Goal: Task Accomplishment & Management: Manage account settings

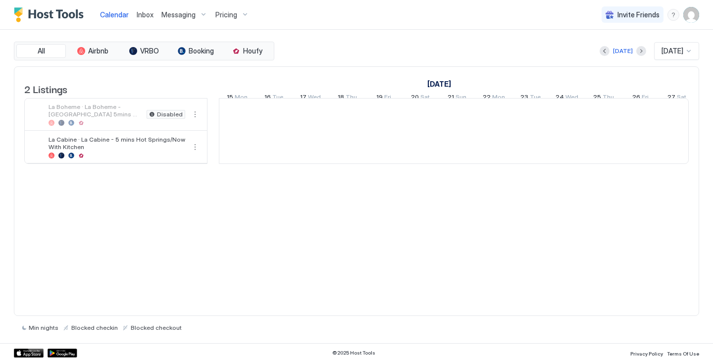
scroll to position [0, 550]
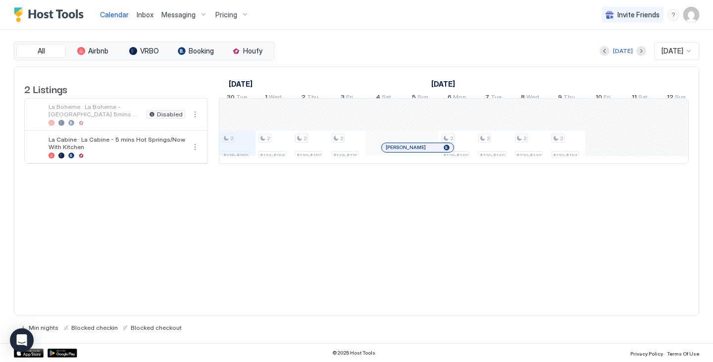
click at [686, 18] on img "User profile" at bounding box center [691, 15] width 16 height 16
click at [604, 53] on span "Settings" at bounding box center [601, 55] width 27 height 9
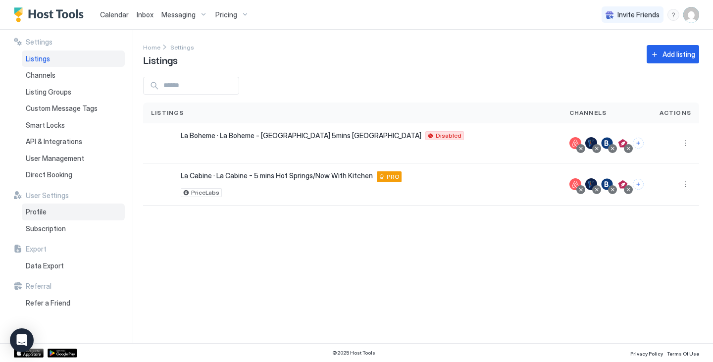
click at [53, 211] on div "Profile" at bounding box center [73, 211] width 103 height 17
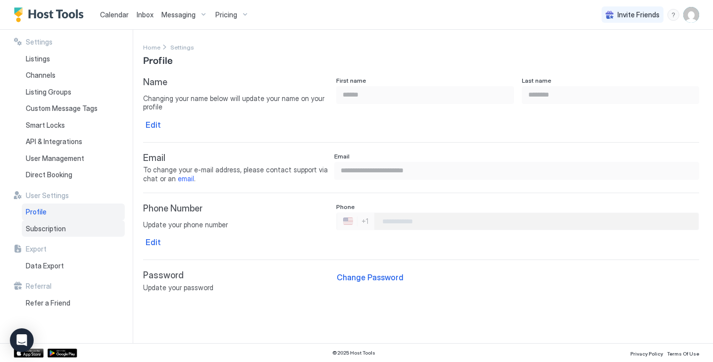
click at [54, 230] on span "Subscription" at bounding box center [46, 228] width 40 height 9
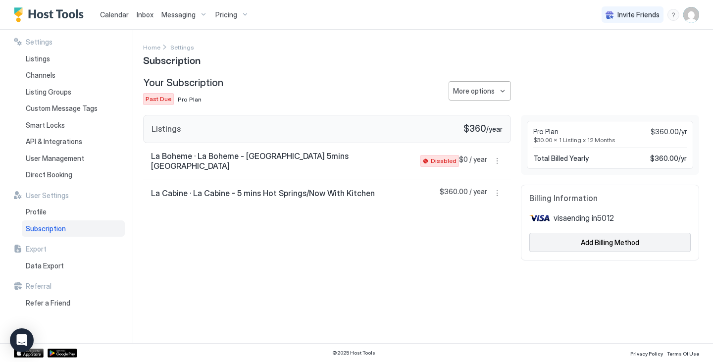
click at [617, 243] on div "Add Billing Method" at bounding box center [610, 242] width 58 height 10
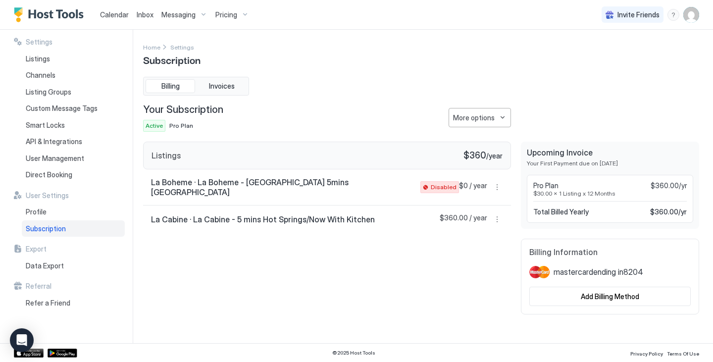
click at [123, 17] on span "Calendar" at bounding box center [114, 14] width 29 height 8
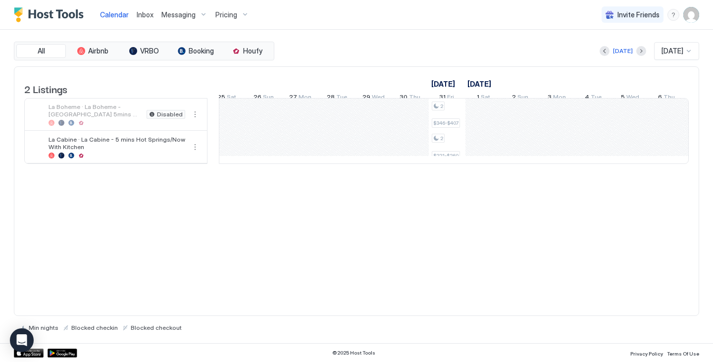
scroll to position [0, 627]
click at [441, 155] on div "2 $129-$149 2 $129-$149 2 $129-$149 2 $131-$154 2 $133-$156 2 $129-$149 2 $129-…" at bounding box center [696, 130] width 1941 height 65
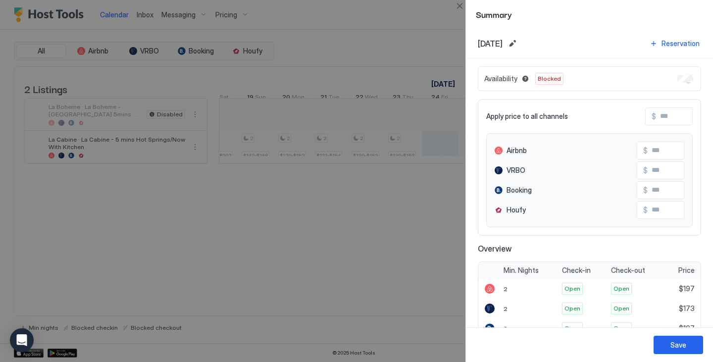
click at [688, 82] on div "Availability Blocked" at bounding box center [589, 78] width 223 height 25
click at [684, 349] on div "Save" at bounding box center [678, 344] width 16 height 10
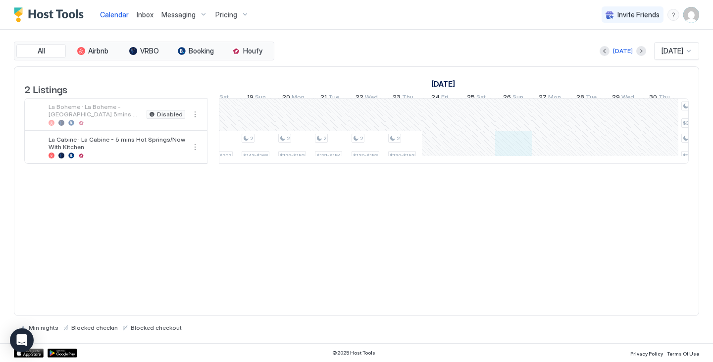
click at [514, 149] on div "2 $129-$149 2 $129-$149 2 $129-$149 2 $131-$154 2 $133-$156 2 $129-$149 2 $129-…" at bounding box center [696, 130] width 1941 height 65
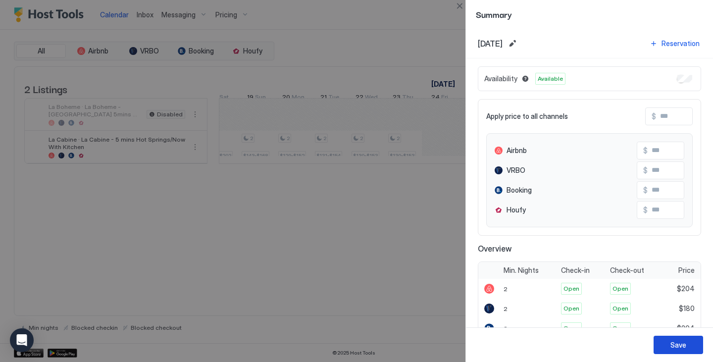
click at [691, 345] on button "Save" at bounding box center [677, 345] width 49 height 18
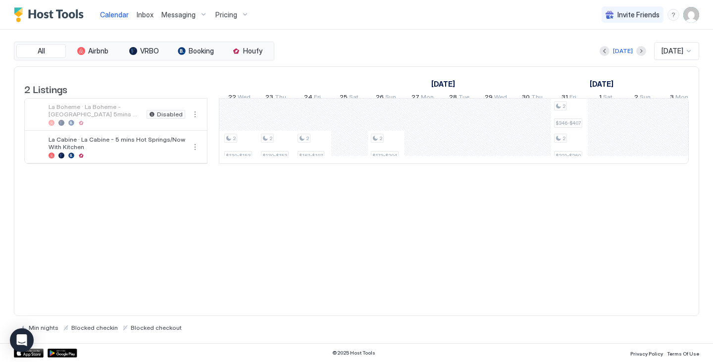
click at [425, 157] on div "2 $129-$149 2 $129-$149 2 $129-$149 2 $131-$154 2 $133-$156 2 $129-$149 2 $129-…" at bounding box center [569, 130] width 1941 height 65
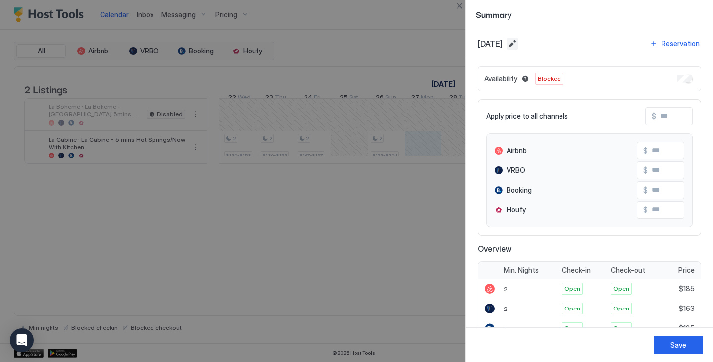
click at [518, 48] on button "Edit date range" at bounding box center [512, 44] width 12 height 12
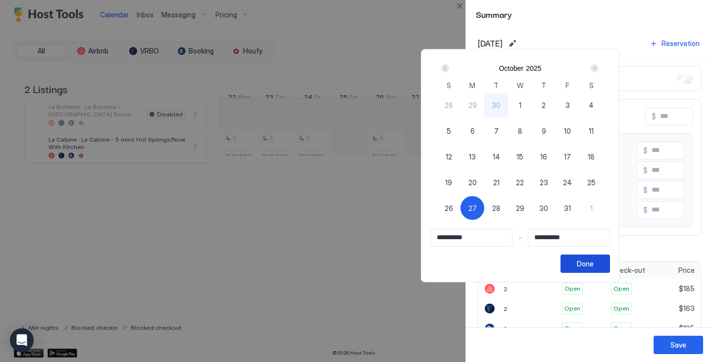
click at [610, 258] on button "Done" at bounding box center [584, 263] width 49 height 18
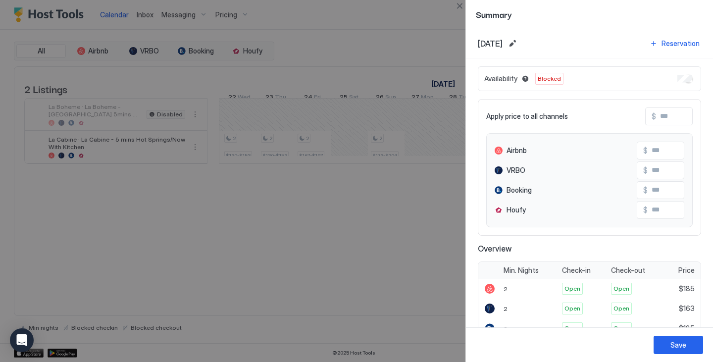
click at [502, 48] on span "Oct, 27th 2025" at bounding box center [490, 44] width 25 height 10
click at [518, 39] on button "Edit date range" at bounding box center [512, 44] width 12 height 12
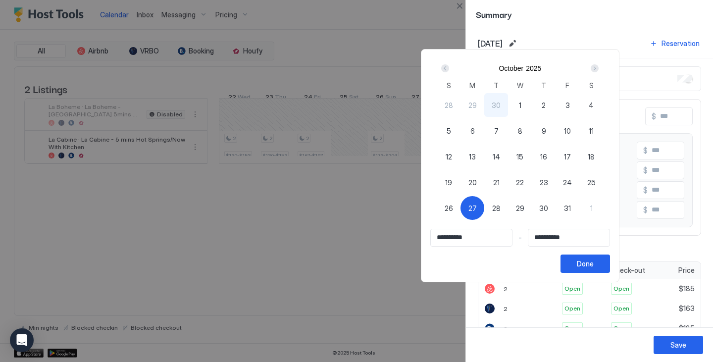
click at [571, 210] on span "31" at bounding box center [567, 208] width 7 height 10
type input "**********"
click at [484, 207] on div "27" at bounding box center [472, 208] width 24 height 24
type input "**********"
click at [579, 203] on div "31" at bounding box center [567, 208] width 24 height 24
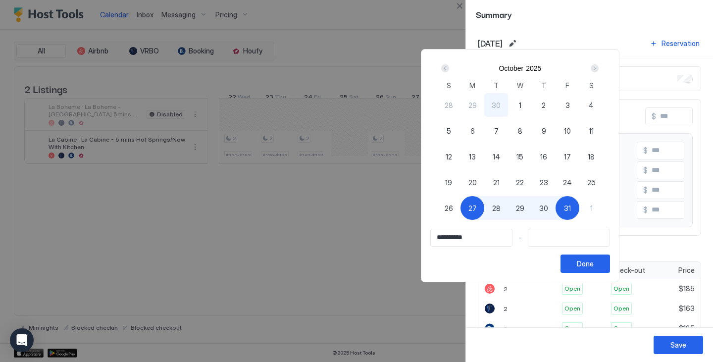
type input "**********"
click at [610, 271] on button "Done" at bounding box center [584, 263] width 49 height 18
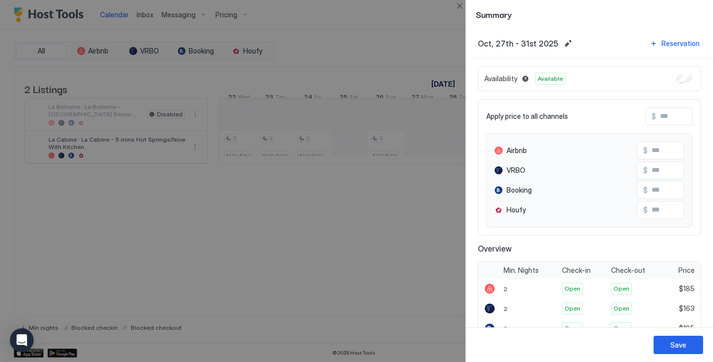
click at [678, 343] on div "Save" at bounding box center [678, 344] width 16 height 10
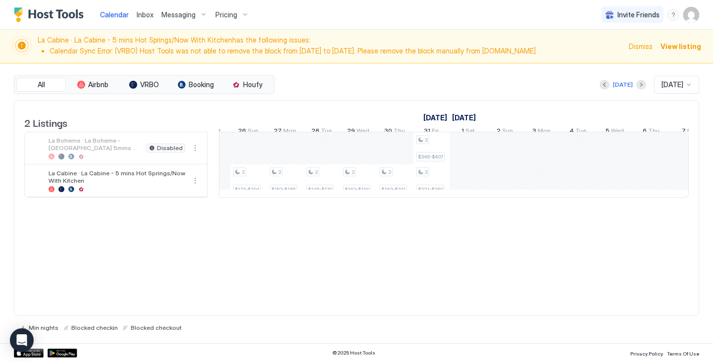
scroll to position [0, 828]
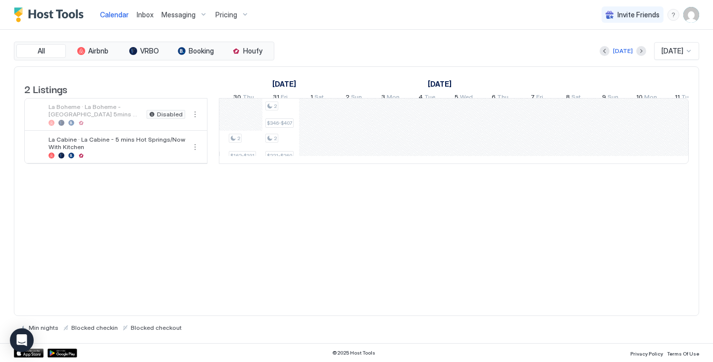
click at [309, 146] on div "2 $129-$149 2 $129-$149 2 $129-$149 2 $131-$154 2 $133-$156 2 $129-$149 2 $129-…" at bounding box center [280, 130] width 1941 height 65
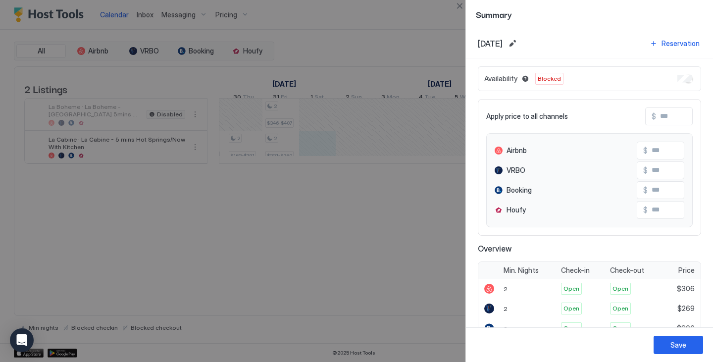
click at [350, 161] on div at bounding box center [356, 181] width 713 height 362
drag, startPoint x: 307, startPoint y: 157, endPoint x: 394, endPoint y: 157, distance: 87.1
click at [394, 157] on div at bounding box center [356, 181] width 713 height 362
drag, startPoint x: 394, startPoint y: 157, endPoint x: 363, endPoint y: 206, distance: 58.3
click at [363, 206] on div at bounding box center [356, 181] width 713 height 362
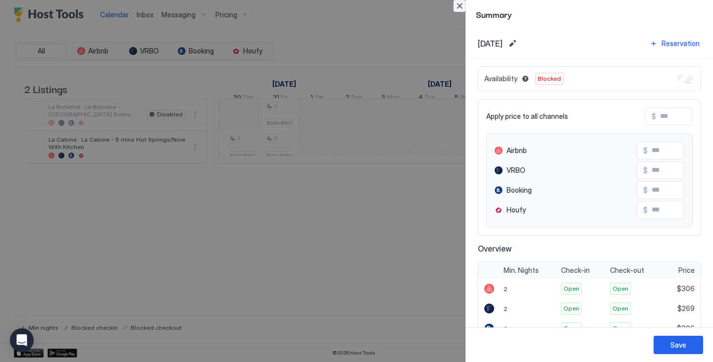
click at [458, 7] on button "Close" at bounding box center [459, 6] width 12 height 12
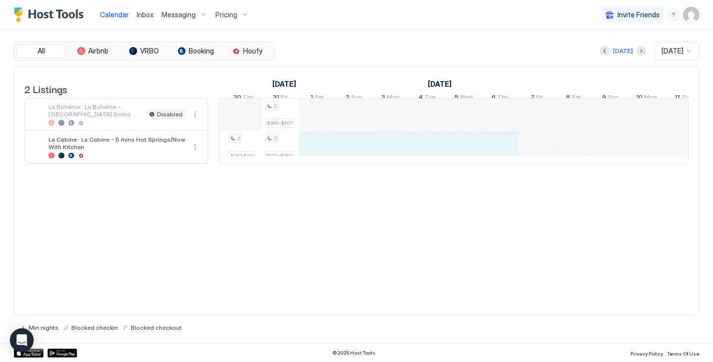
drag, startPoint x: 312, startPoint y: 162, endPoint x: 496, endPoint y: 159, distance: 184.1
click at [496, 159] on div "2 $129-$149 2 $129-$149 2 $129-$149 2 $131-$154 2 $133-$156 2 $129-$149 2 $129-…" at bounding box center [280, 130] width 1941 height 65
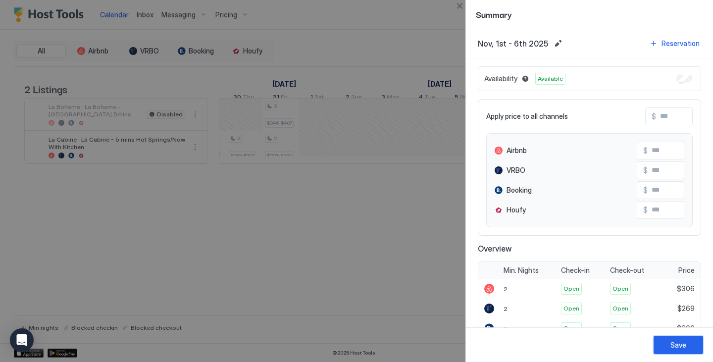
click at [688, 344] on button "Save" at bounding box center [677, 345] width 49 height 18
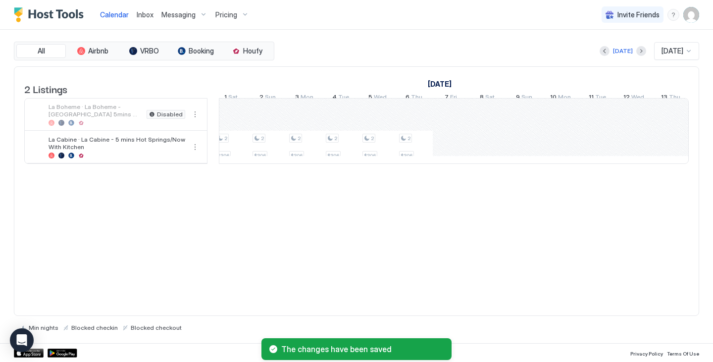
scroll to position [0, 1010]
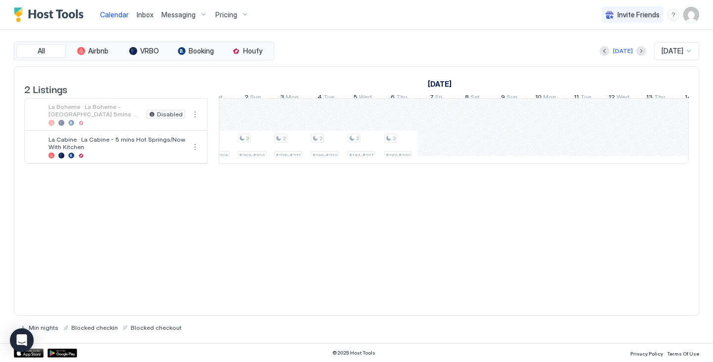
click at [513, 156] on div "2 $129-$149 2 $129-$149 2 $129-$149 2 $131-$154 2 $133-$156 2 $129-$149 2 $129-…" at bounding box center [179, 130] width 1941 height 65
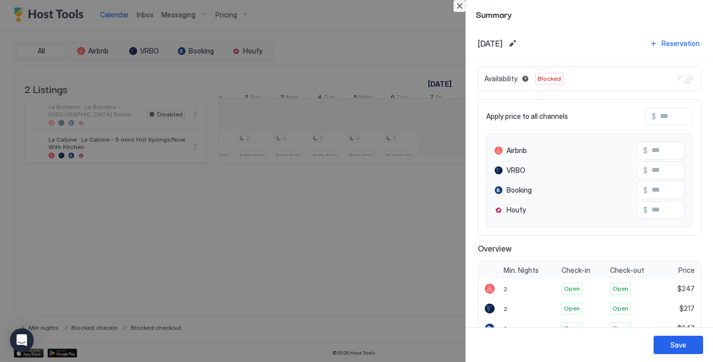
click at [461, 7] on button "Close" at bounding box center [459, 6] width 12 height 12
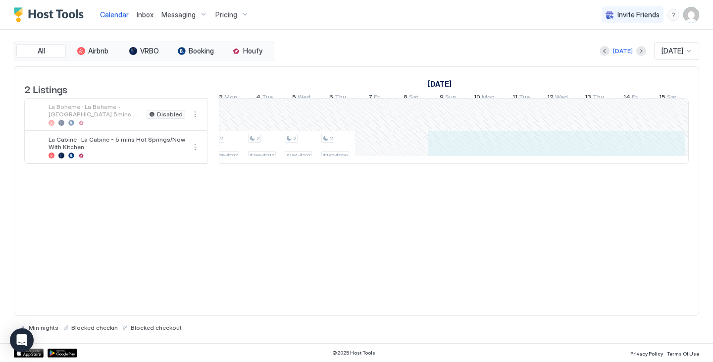
scroll to position [0, 1085]
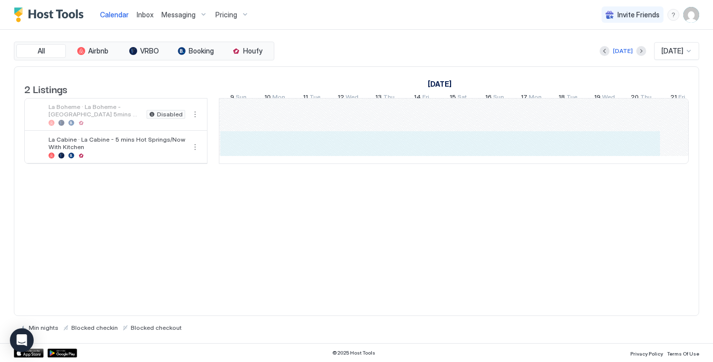
drag, startPoint x: 515, startPoint y: 160, endPoint x: 654, endPoint y: 161, distance: 138.6
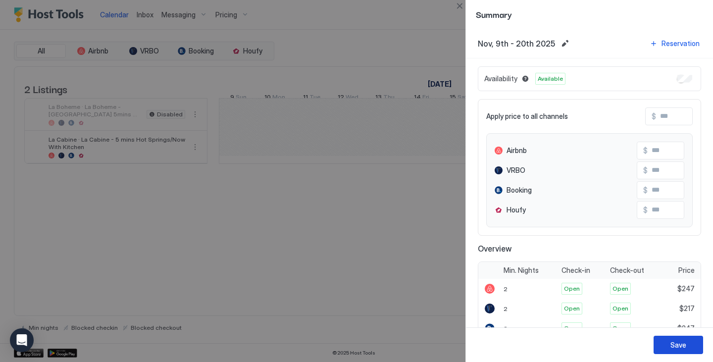
click at [688, 340] on button "Save" at bounding box center [677, 345] width 49 height 18
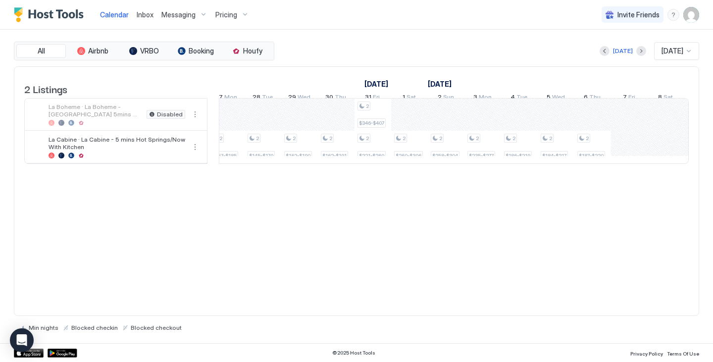
scroll to position [0, 829]
click at [364, 117] on div "2 $129-$149 2 $129-$149 2 $129-$149 2 $131-$154 2 $133-$156 2 $129-$149 2 $129-…" at bounding box center [346, 130] width 1941 height 65
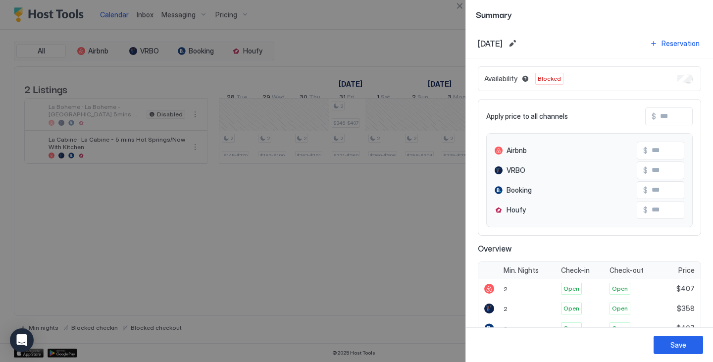
click at [673, 351] on button "Save" at bounding box center [677, 345] width 49 height 18
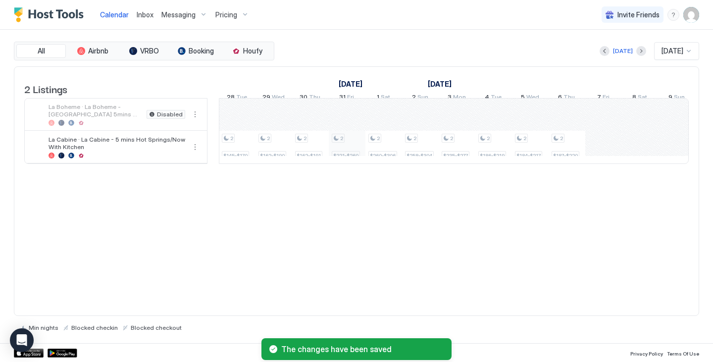
click at [353, 152] on div "2 $129-$149 2 $129-$149 2 $129-$149 2 $131-$154 2 $133-$156 2 $129-$149 2 $129-…" at bounding box center [346, 130] width 1941 height 65
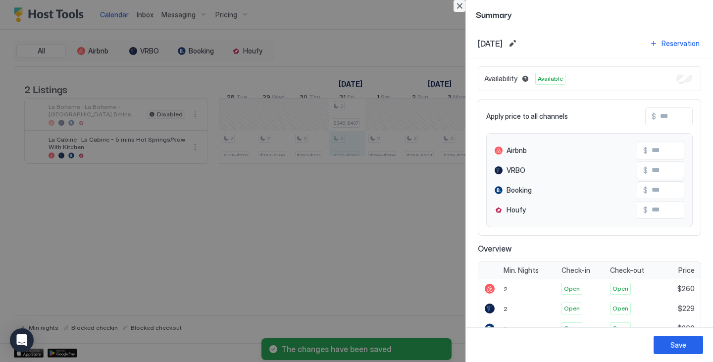
click at [459, 4] on button "Close" at bounding box center [459, 6] width 12 height 12
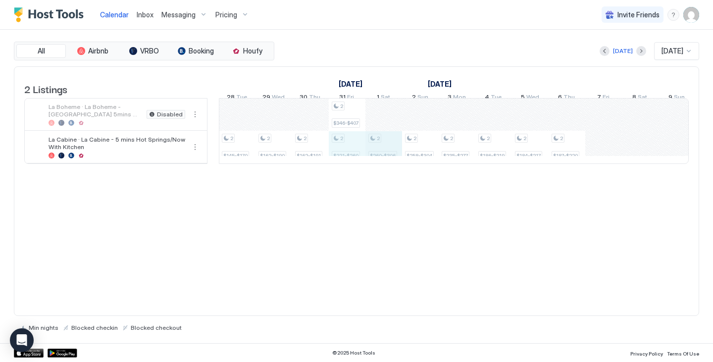
drag, startPoint x: 352, startPoint y: 148, endPoint x: 368, endPoint y: 148, distance: 15.8
click at [381, 148] on div "2 $129-$149 2 $129-$149 2 $129-$149 2 $131-$154 2 $133-$156 2 $129-$149 2 $129-…" at bounding box center [346, 130] width 1941 height 65
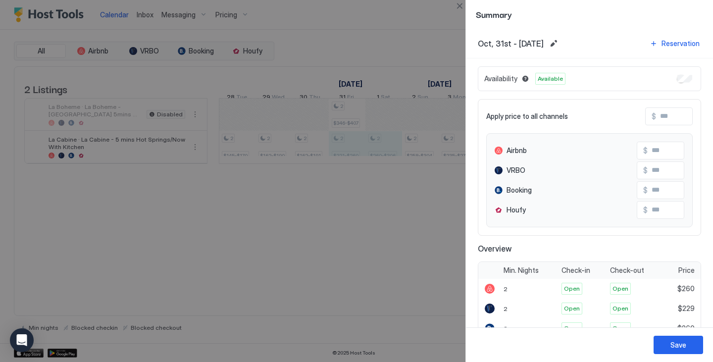
click at [677, 83] on div "Availability Available" at bounding box center [589, 78] width 223 height 25
click at [685, 342] on div "Save" at bounding box center [678, 344] width 16 height 10
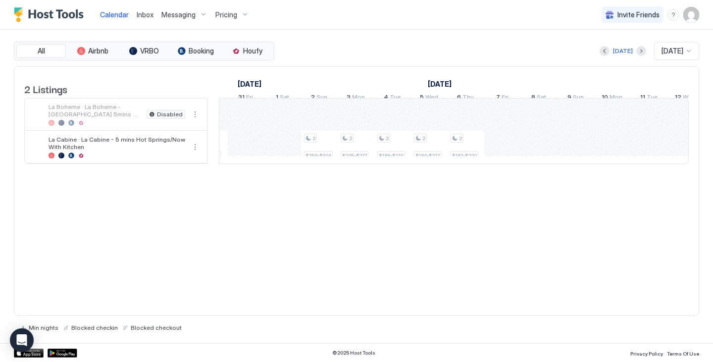
click at [580, 158] on div "2 $129-$149 2 $129-$149 2 $129-$149 2 $131-$154 2 $133-$156 2 $129-$149 2 $129-…" at bounding box center [245, 130] width 1941 height 65
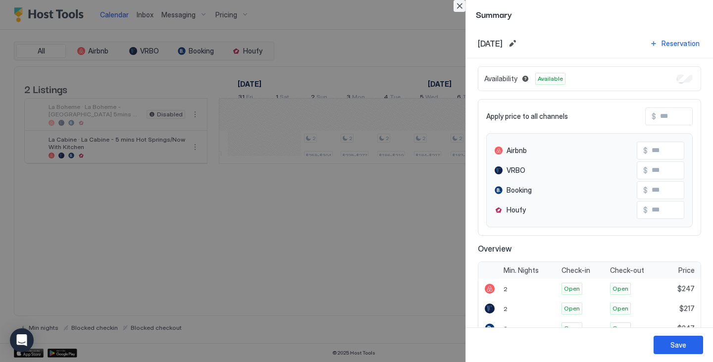
click at [460, 8] on button "Close" at bounding box center [459, 6] width 12 height 12
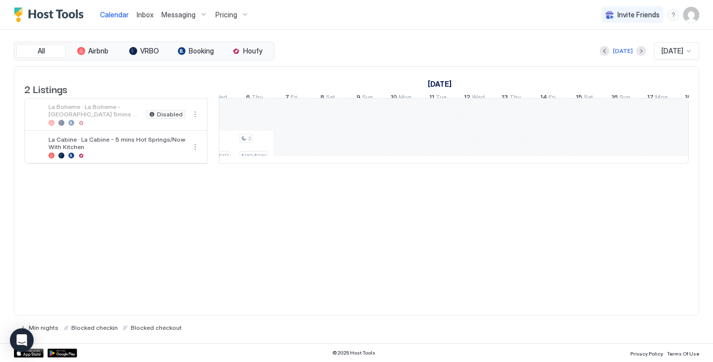
scroll to position [0, 1159]
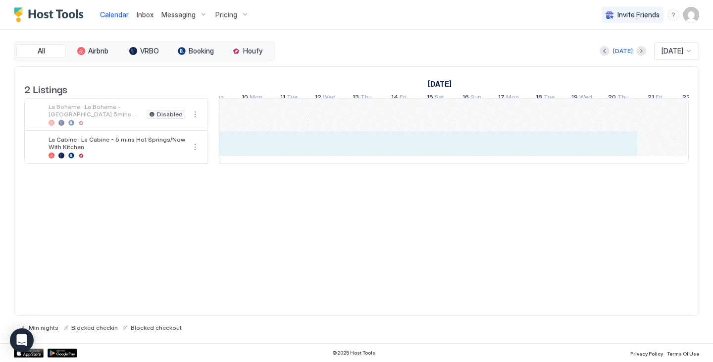
drag, startPoint x: 394, startPoint y: 154, endPoint x: 625, endPoint y: 148, distance: 230.7
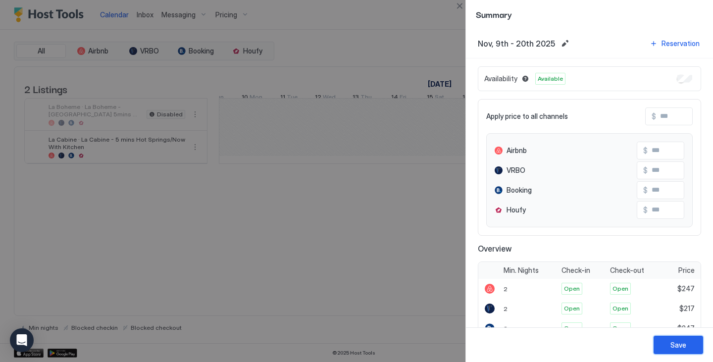
click at [688, 344] on button "Save" at bounding box center [677, 345] width 49 height 18
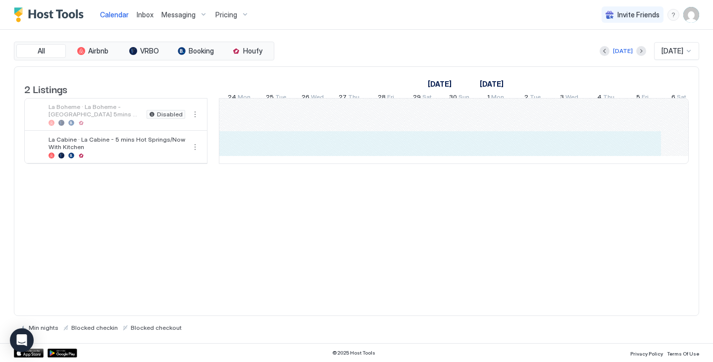
drag, startPoint x: 290, startPoint y: 150, endPoint x: 635, endPoint y: 155, distance: 345.0
click at [635, 155] on div "2 $173-$204 2 $157-$185 2 $145-$170 2 $162-$190 2 $162-$191 2 $258-$304 2 $235-…" at bounding box center [93, 130] width 1941 height 65
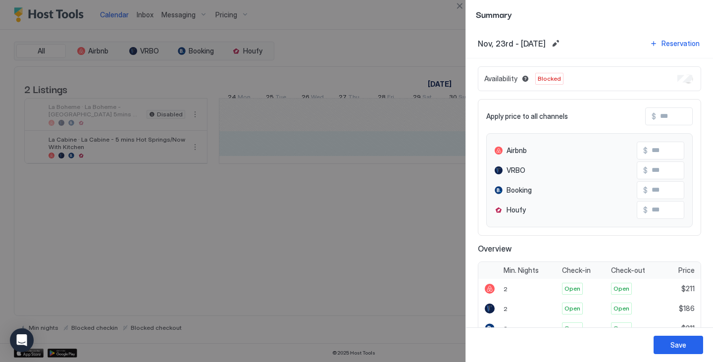
click at [672, 73] on div "Availability Blocked" at bounding box center [589, 78] width 223 height 25
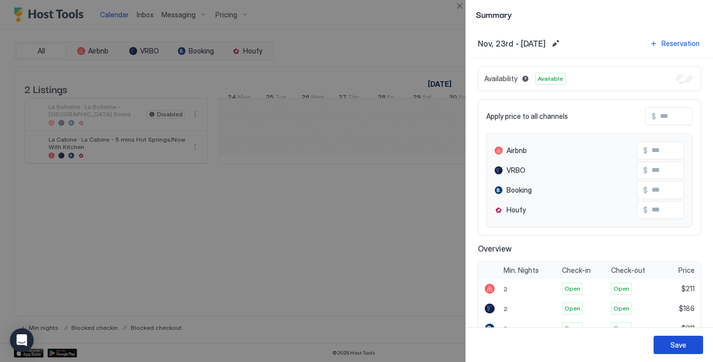
click at [674, 344] on div "Save" at bounding box center [678, 344] width 16 height 10
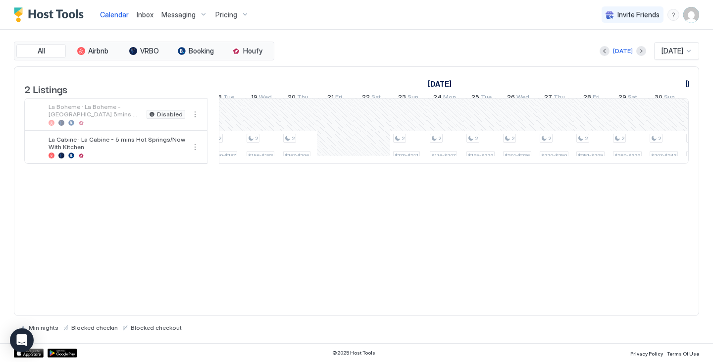
scroll to position [0, 942]
